Goal: Information Seeking & Learning: Learn about a topic

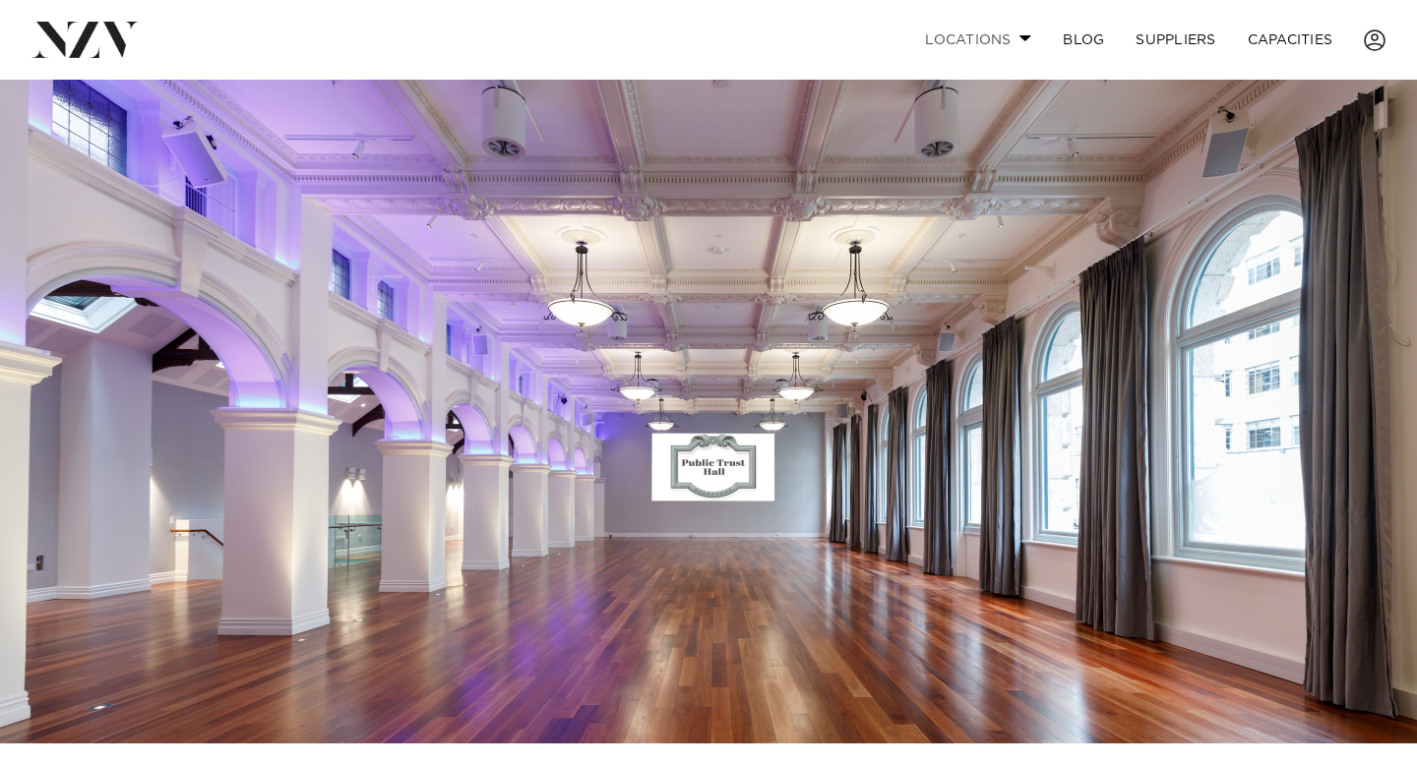
click at [974, 33] on link "Locations" at bounding box center [978, 40] width 138 height 42
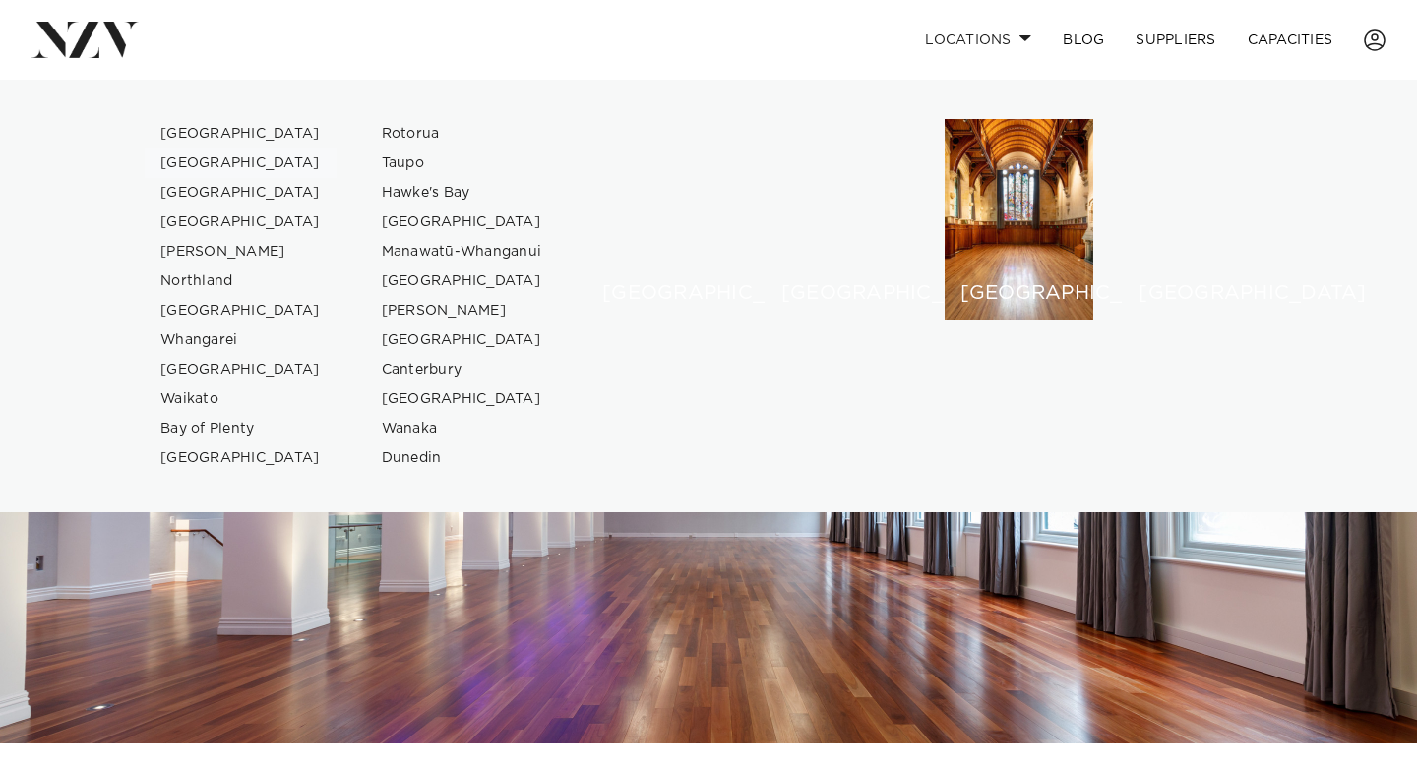
click at [207, 164] on link "[GEOGRAPHIC_DATA]" at bounding box center [241, 164] width 192 height 30
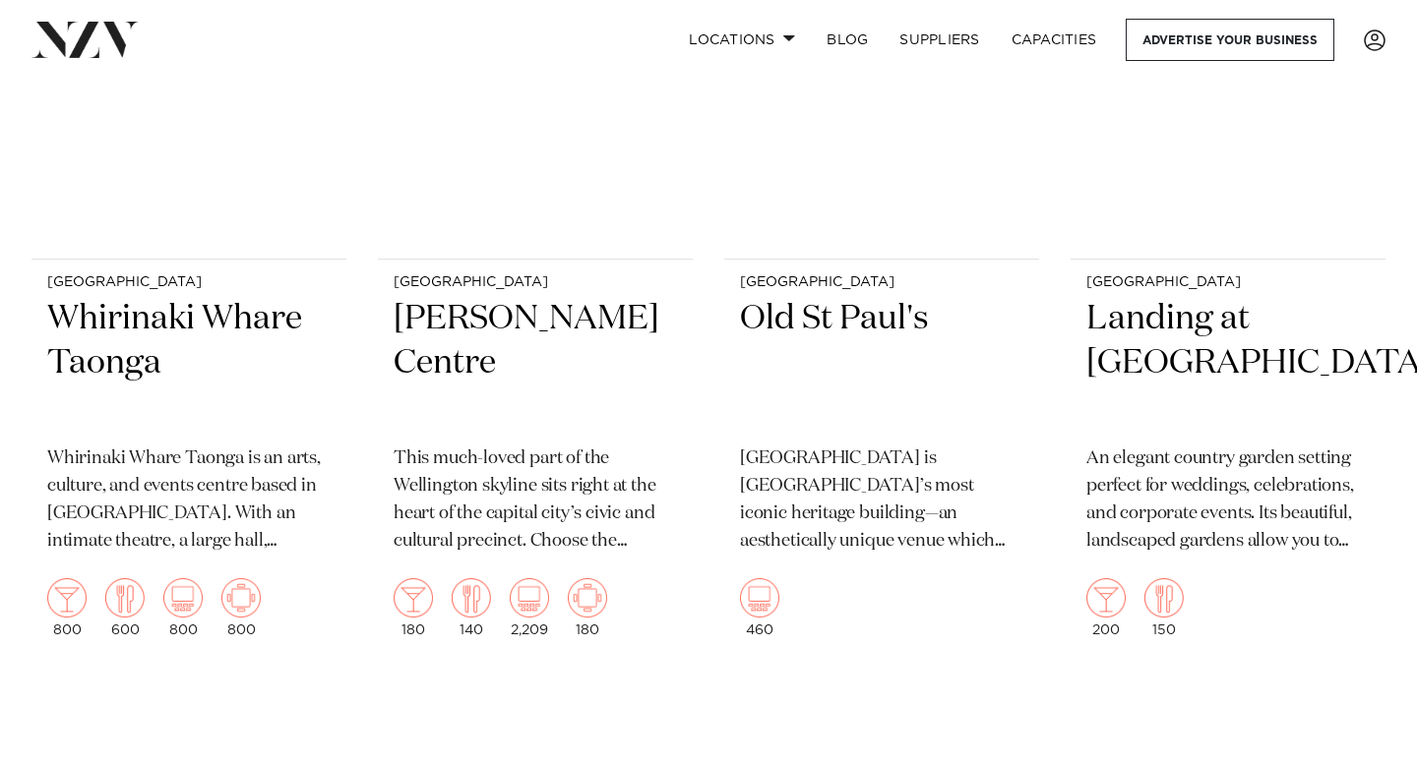
scroll to position [3552, 0]
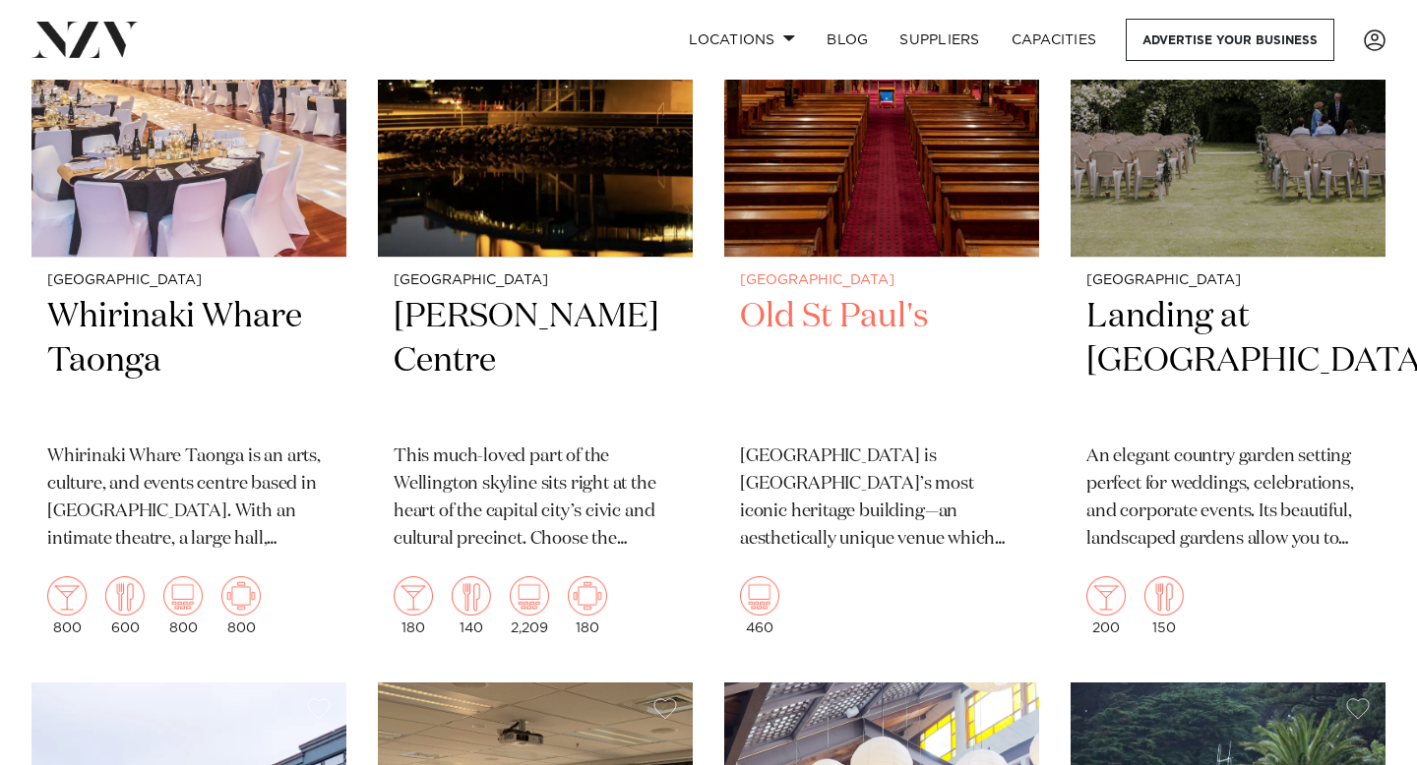
click at [835, 333] on h2 "Old St Paul's" at bounding box center [881, 361] width 283 height 133
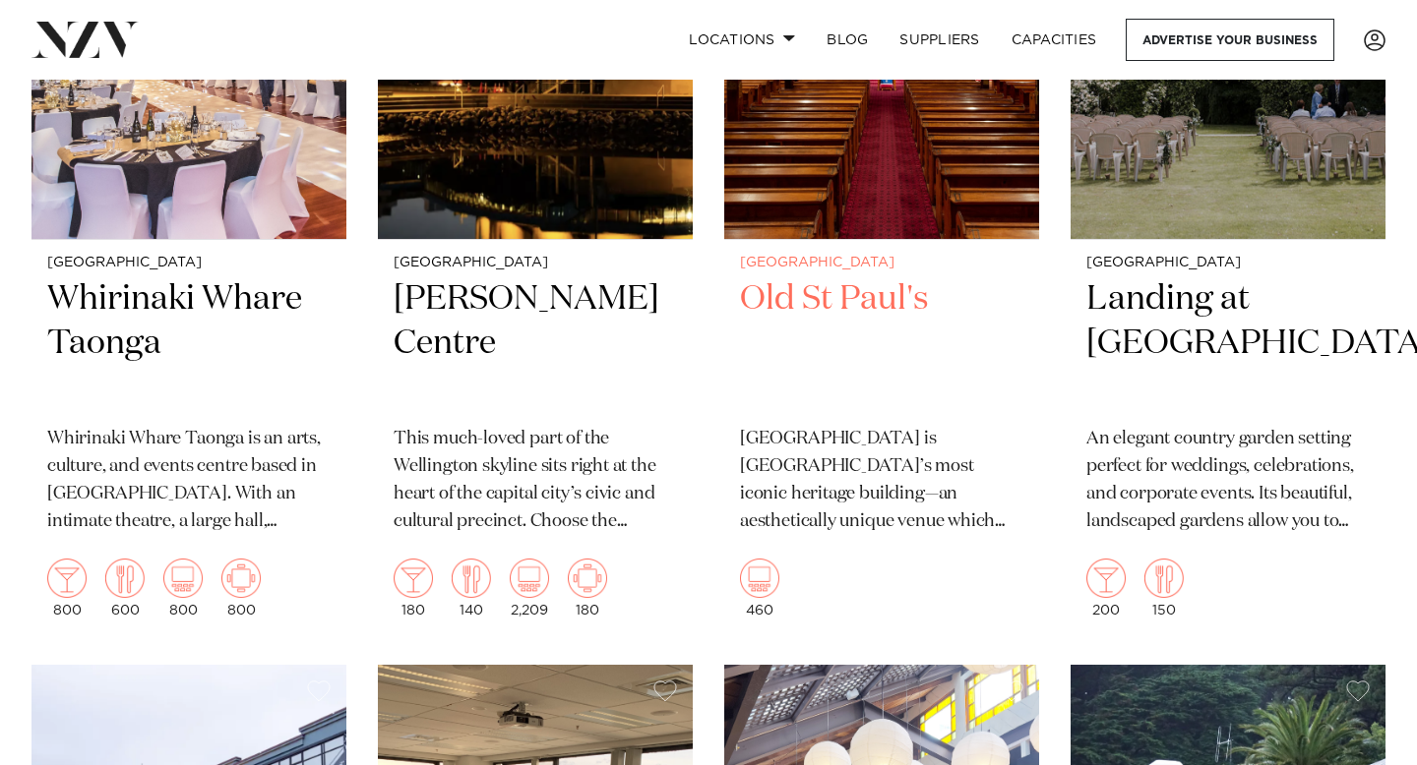
scroll to position [3574, 0]
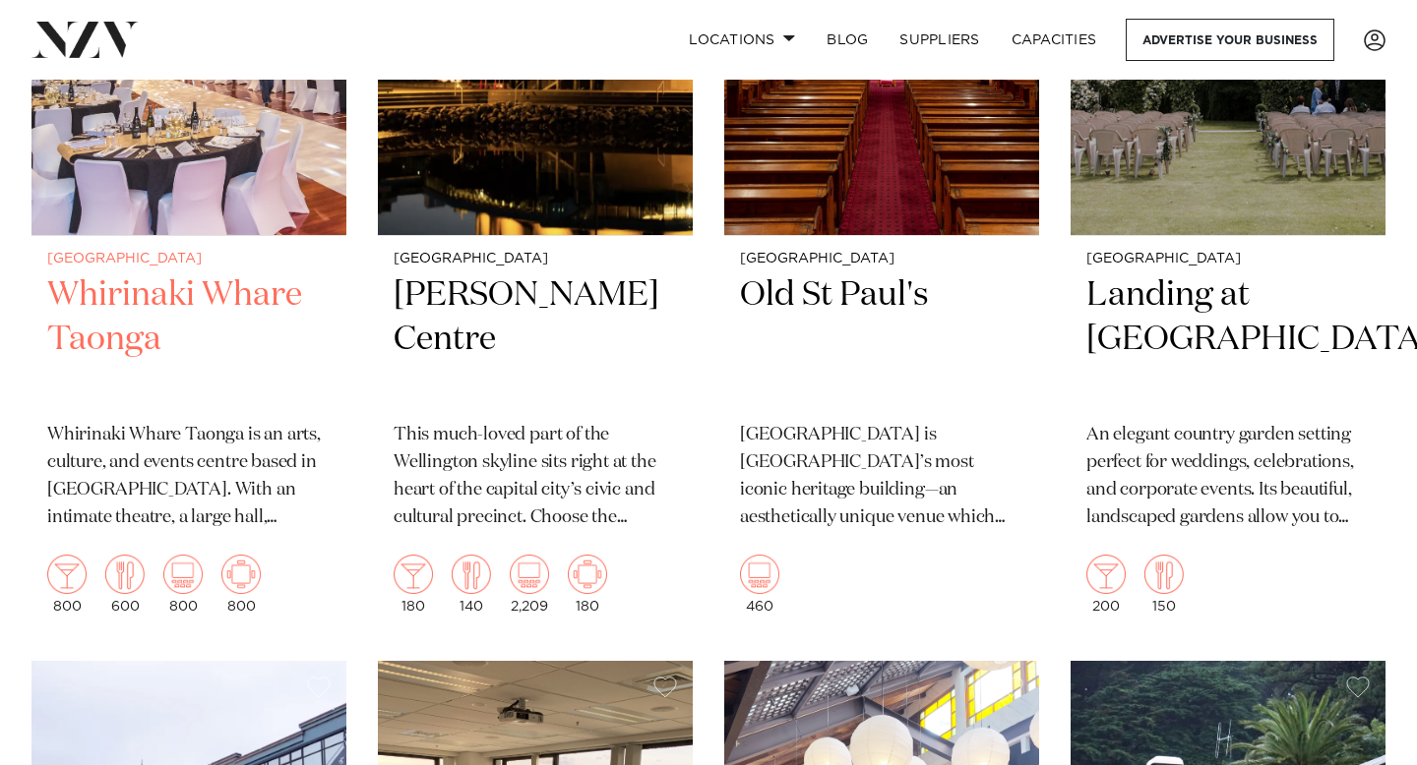
click at [150, 304] on h2 "Whirinaki Whare Taonga" at bounding box center [188, 339] width 283 height 133
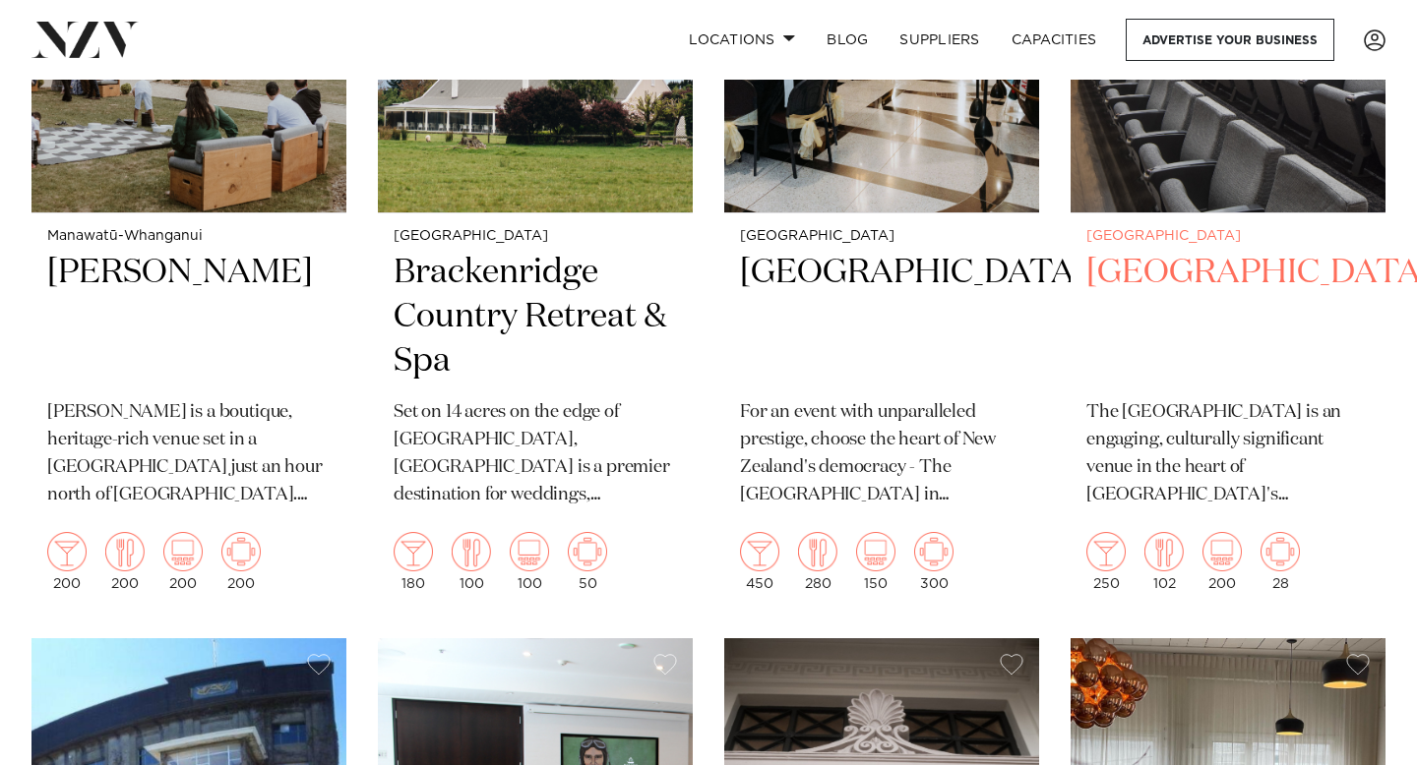
scroll to position [5312, 0]
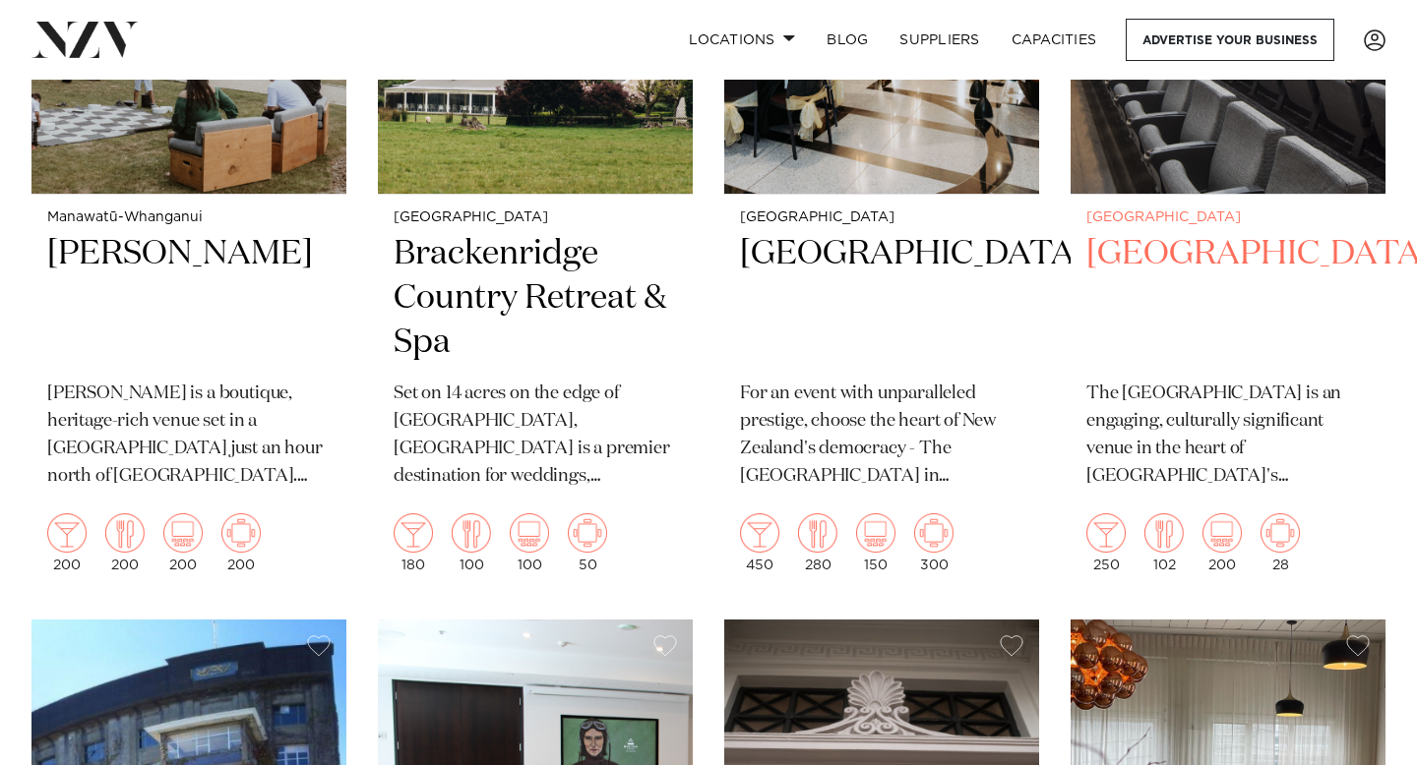
click at [1178, 304] on h2 "Tiakiwai Conference Centre" at bounding box center [1227, 298] width 283 height 133
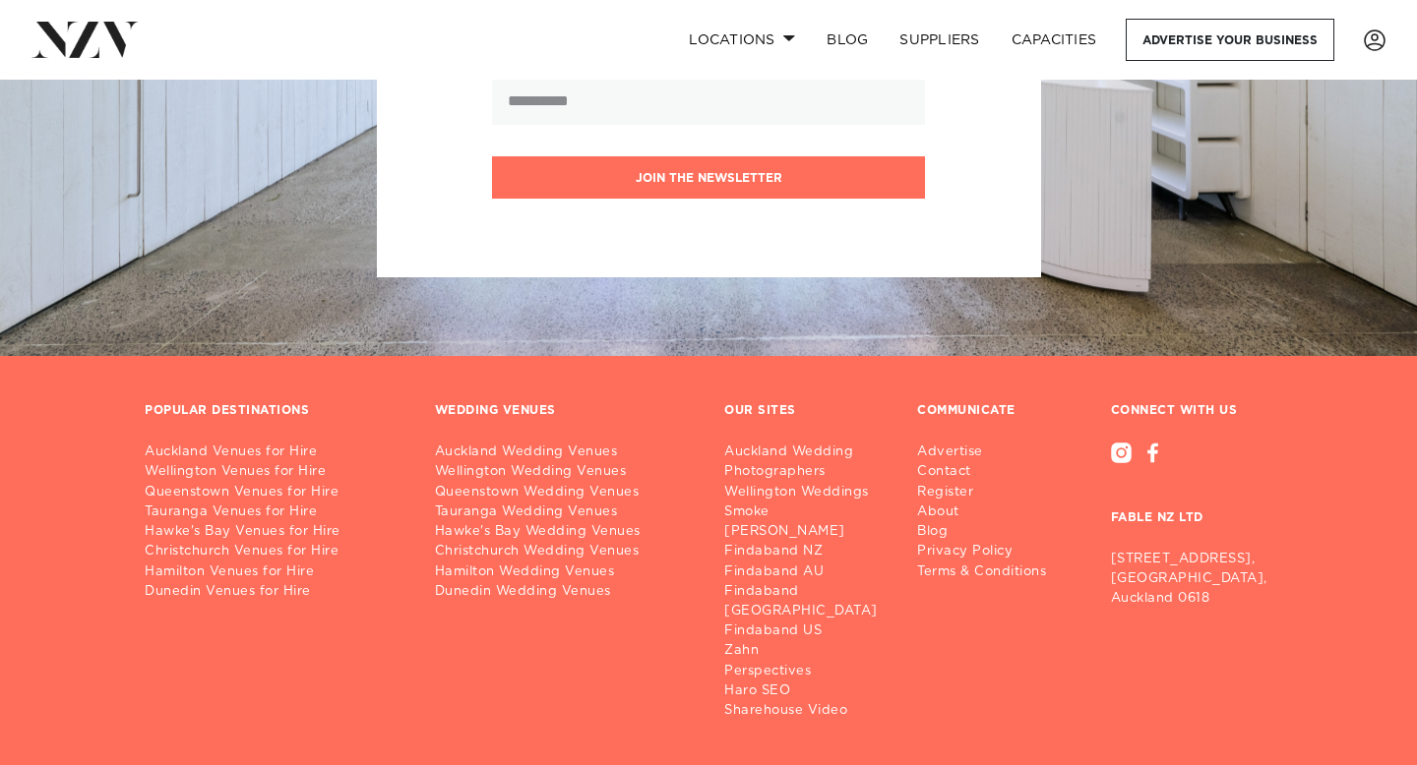
scroll to position [9722, 0]
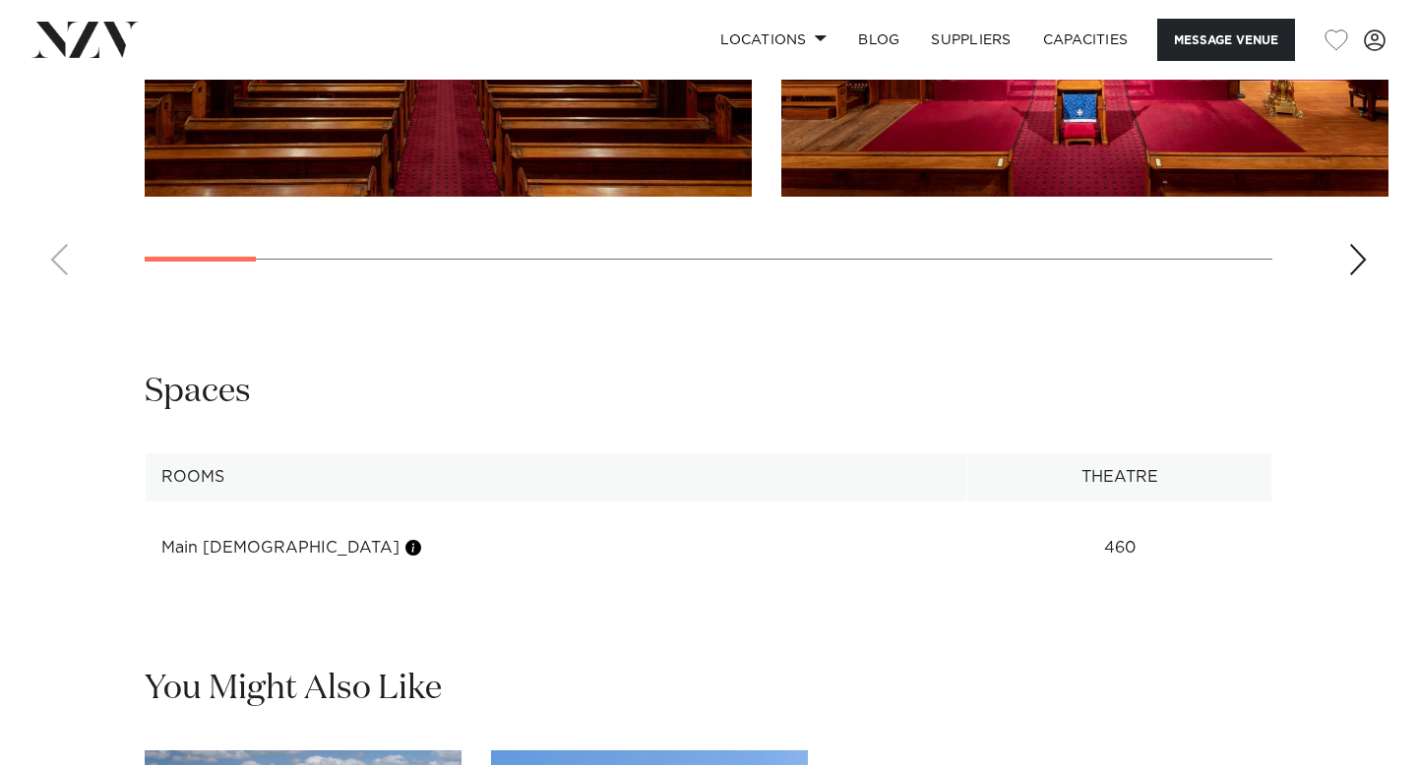
scroll to position [2313, 0]
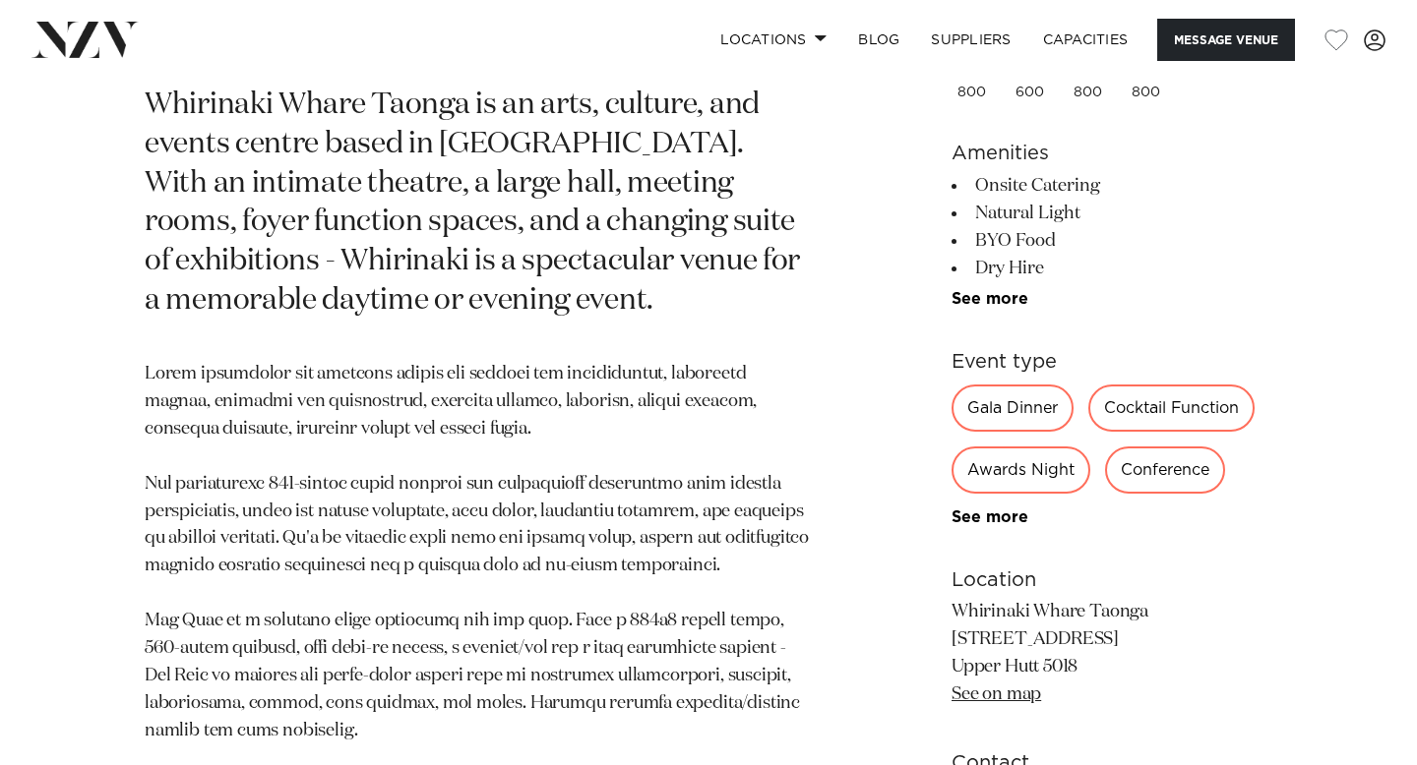
scroll to position [1151, 0]
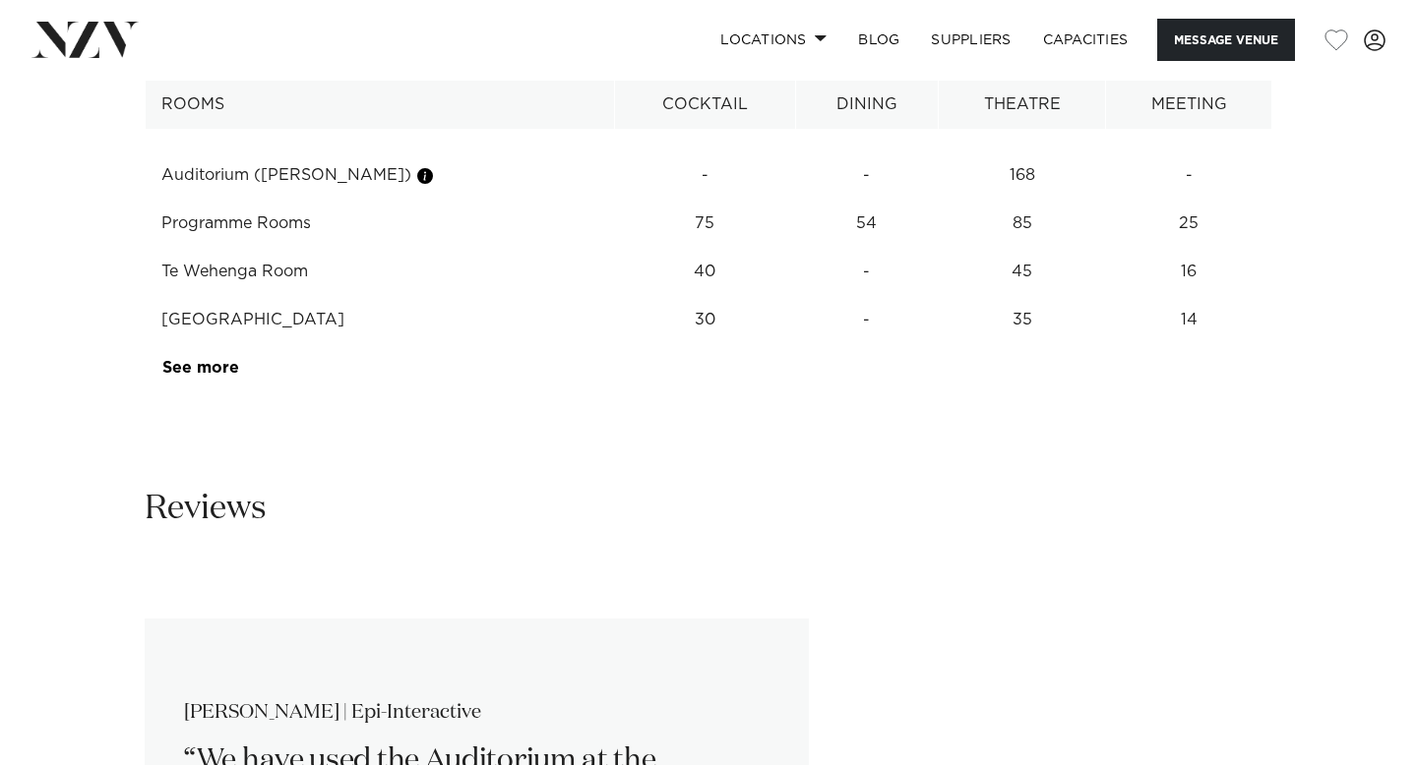
scroll to position [2583, 0]
